Goal: Task Accomplishment & Management: Manage account settings

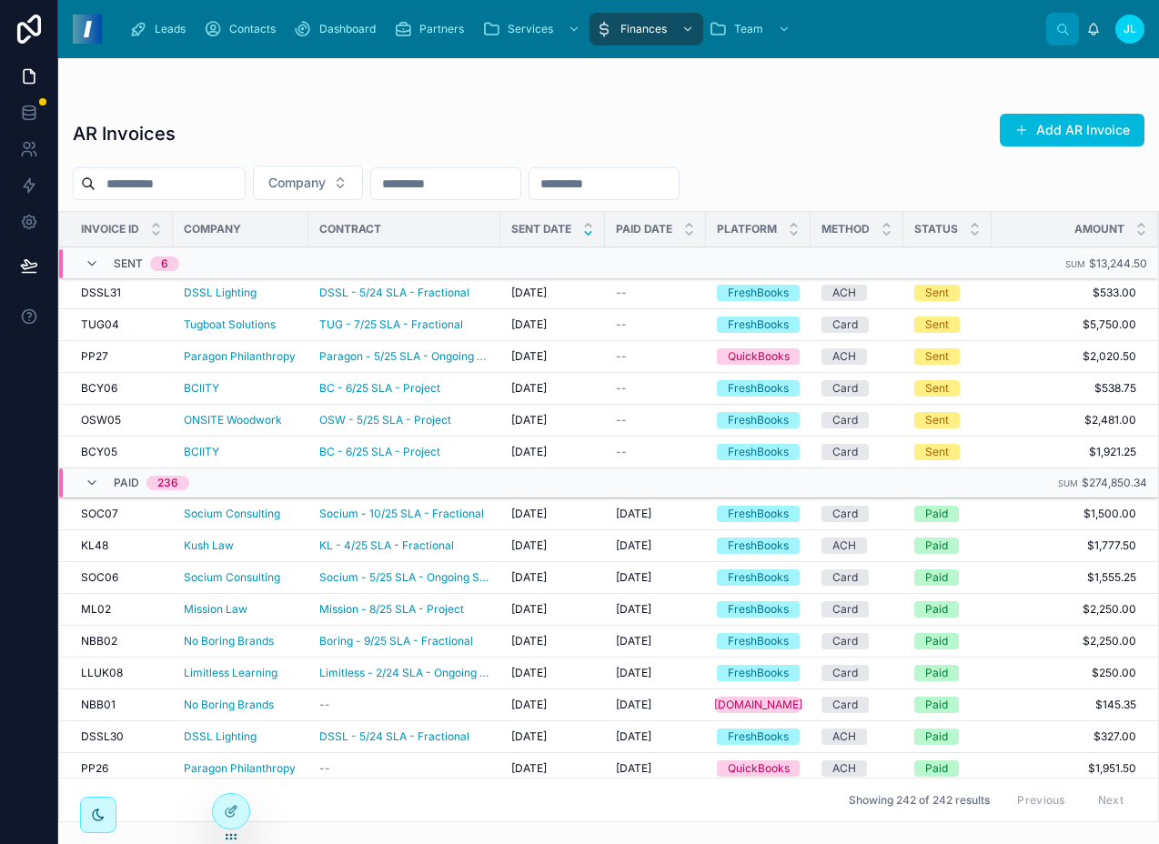
click at [399, 102] on div "AR Invoices Add AR Invoice Company Invoice ID Company Contract Sent Date Paid D…" at bounding box center [608, 462] width 1101 height 721
click at [836, 328] on div "Card" at bounding box center [844, 325] width 25 height 16
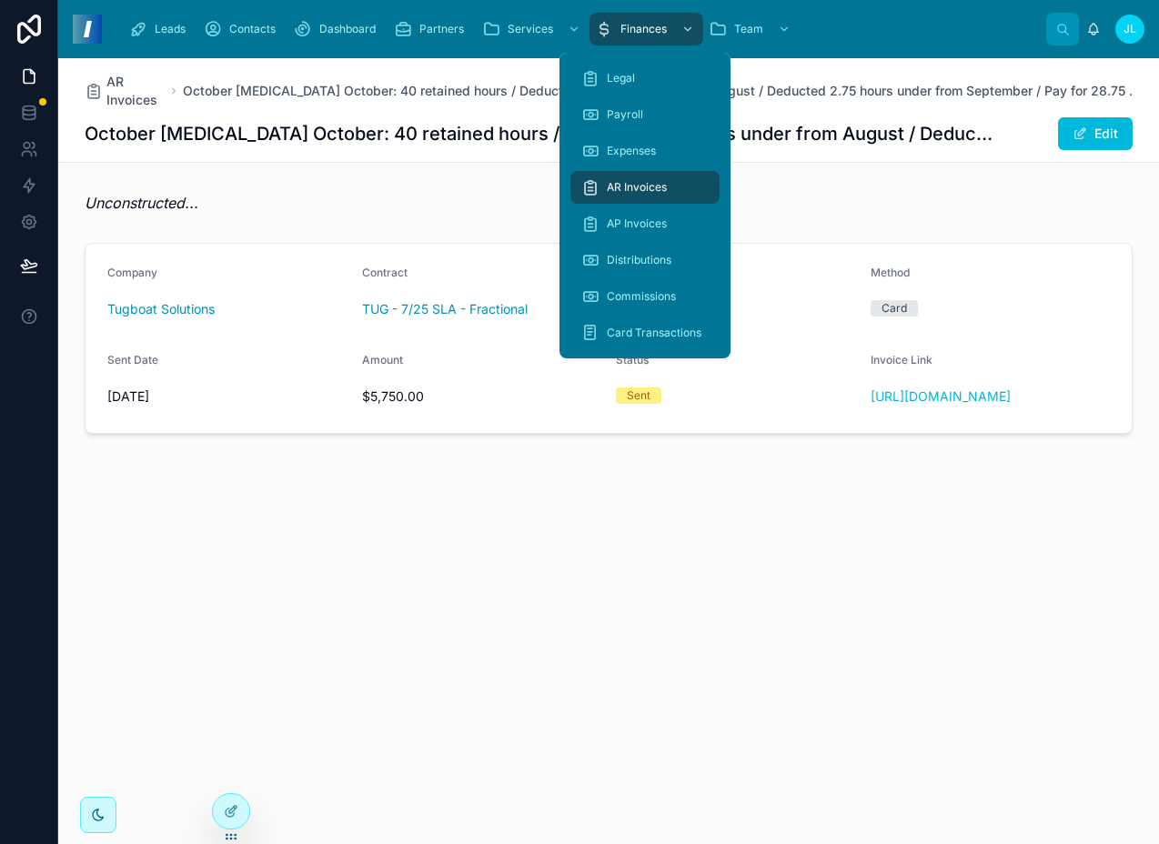
click at [640, 192] on span "AR Invoices" at bounding box center [637, 187] width 60 height 15
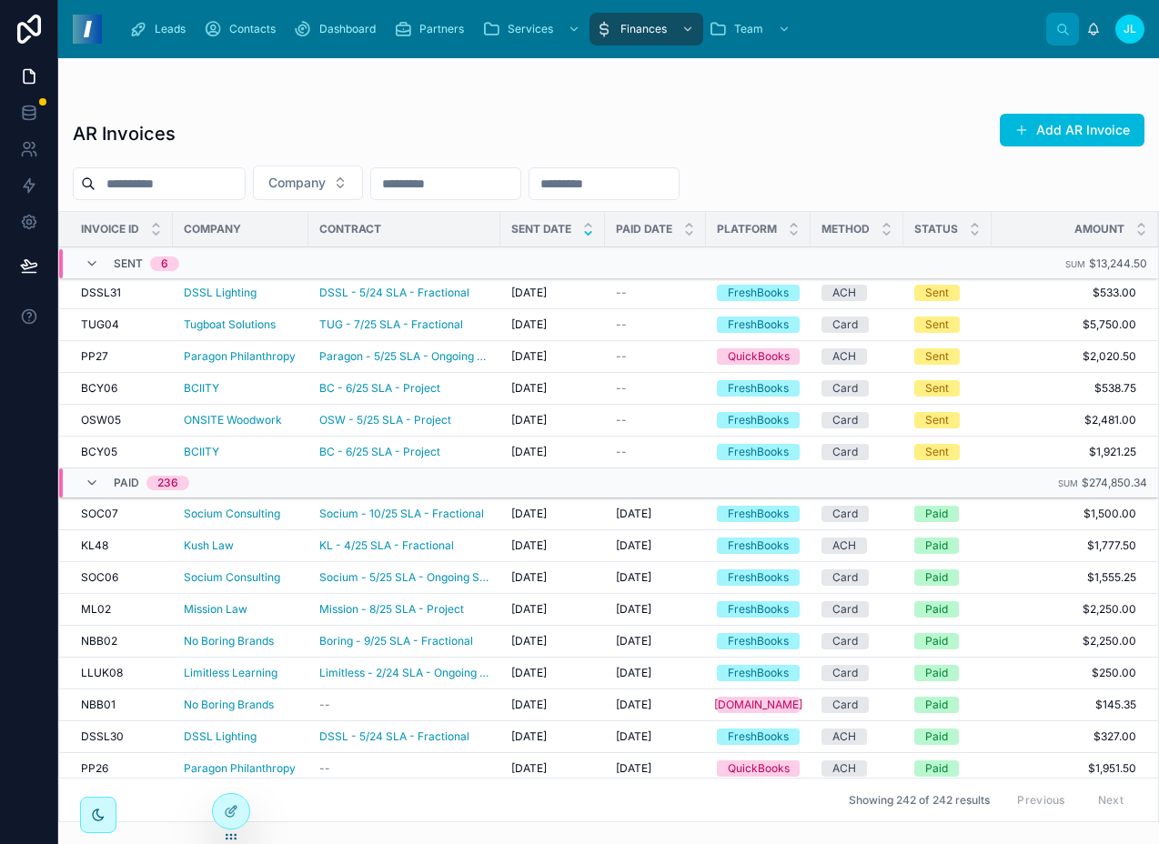
click at [0, 0] on icon at bounding box center [0, 0] width 0 height 0
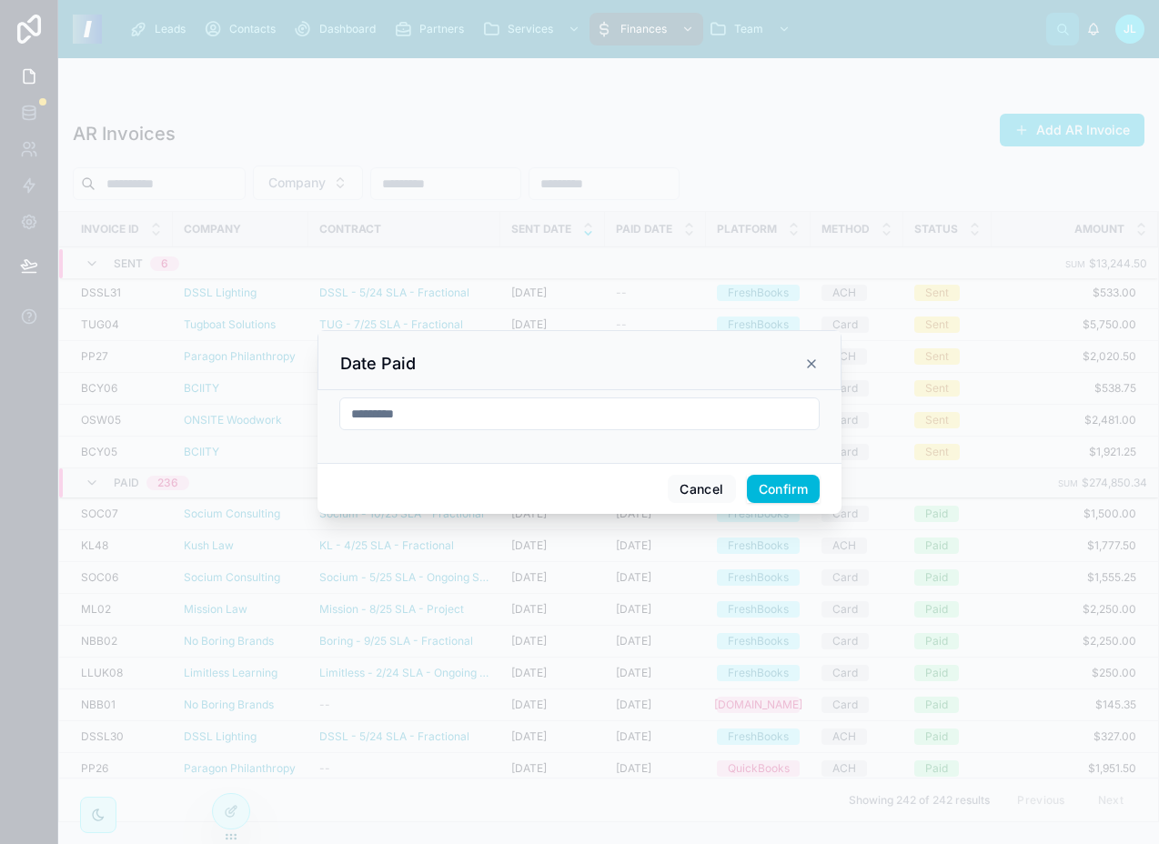
click at [782, 486] on button "Confirm" at bounding box center [783, 489] width 73 height 29
